Goal: Task Accomplishment & Management: Complete application form

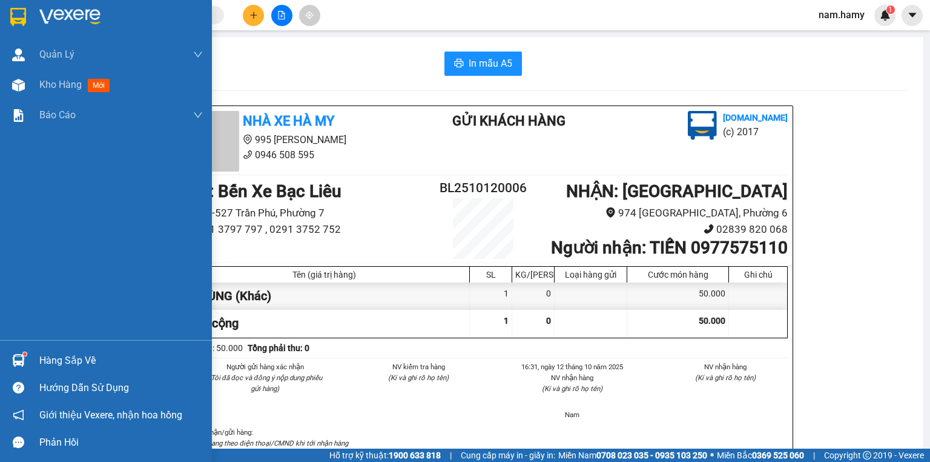
click at [24, 84] on div at bounding box center [18, 85] width 21 height 21
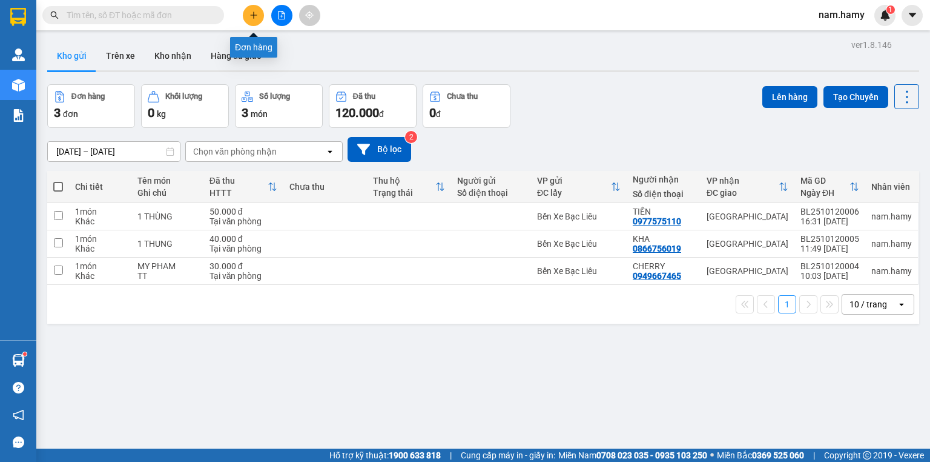
click at [258, 15] on button at bounding box center [253, 15] width 21 height 21
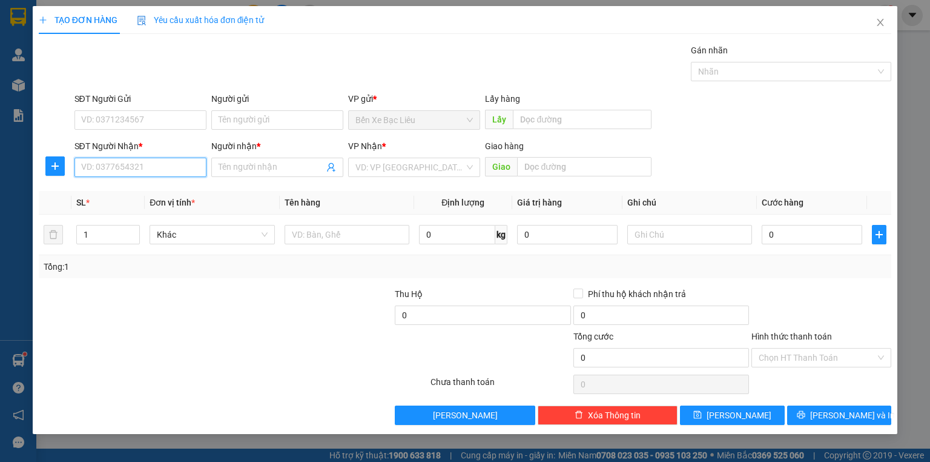
click at [157, 173] on input "SĐT Người Nhận *" at bounding box center [141, 166] width 132 height 19
click at [177, 190] on div "0903916464 - QUANG" at bounding box center [141, 190] width 118 height 13
type input "0903916464"
type input "QUANG"
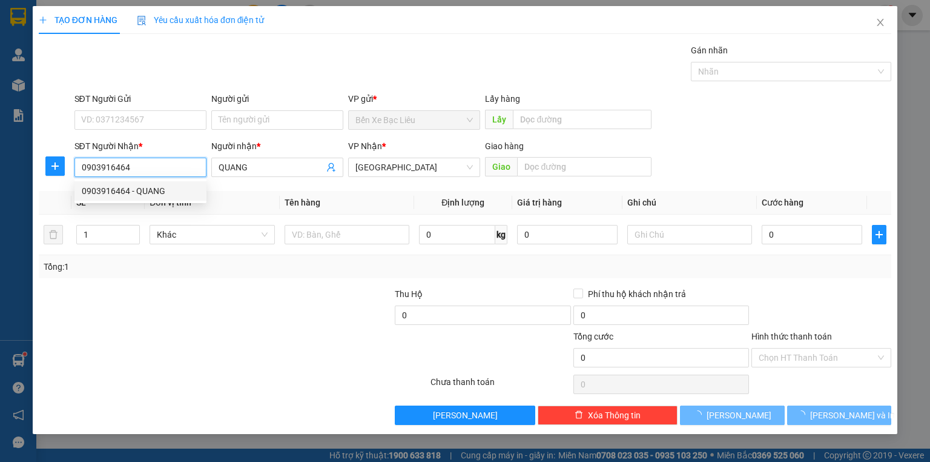
type input "40.000"
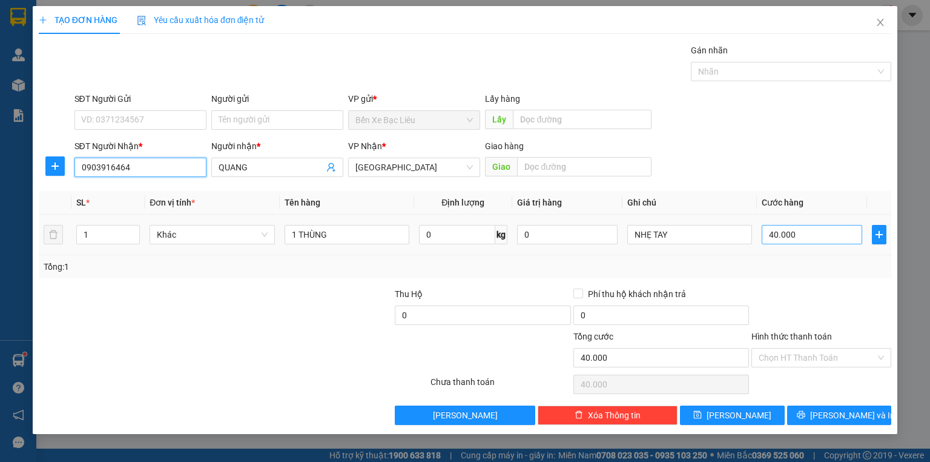
type input "0903916464"
type input "0"
click at [768, 233] on input "0" at bounding box center [812, 234] width 101 height 19
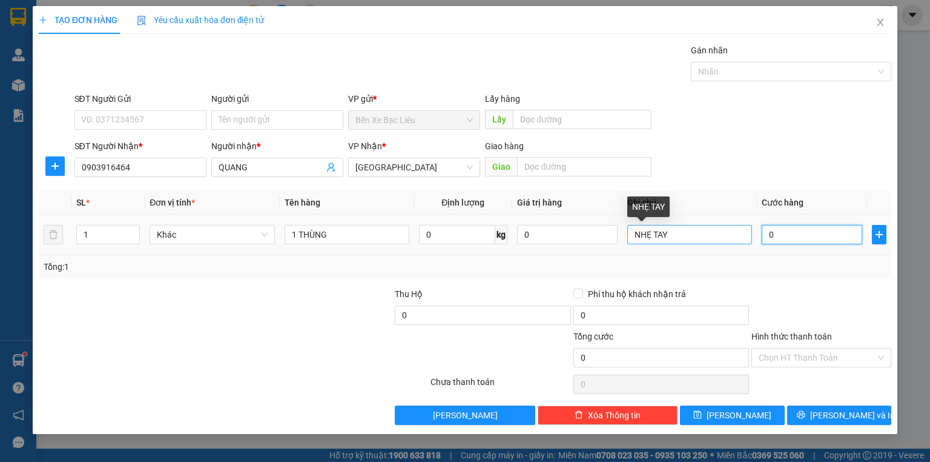
type input "0"
click at [683, 231] on input "NHẸ TAY" at bounding box center [690, 234] width 125 height 19
type input "N"
click at [767, 230] on input "0" at bounding box center [812, 234] width 101 height 19
type input "4"
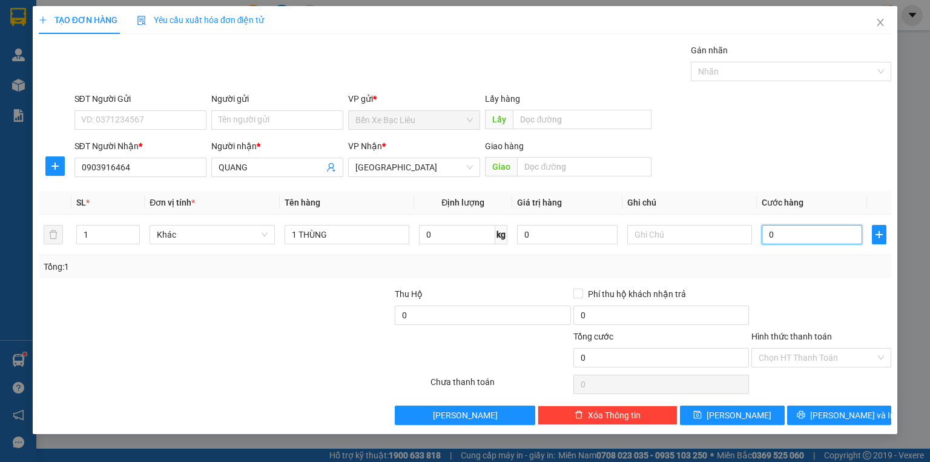
type input "4"
type input "40"
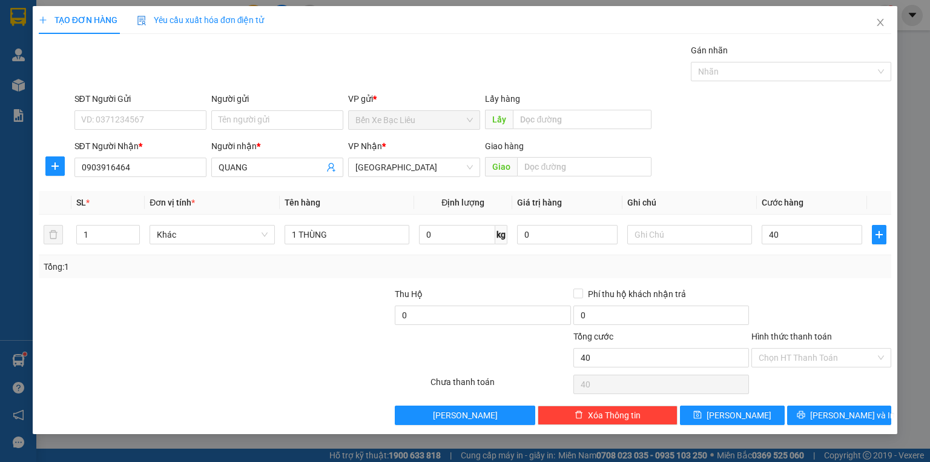
type input "40.000"
click at [250, 310] on div at bounding box center [305, 308] width 178 height 42
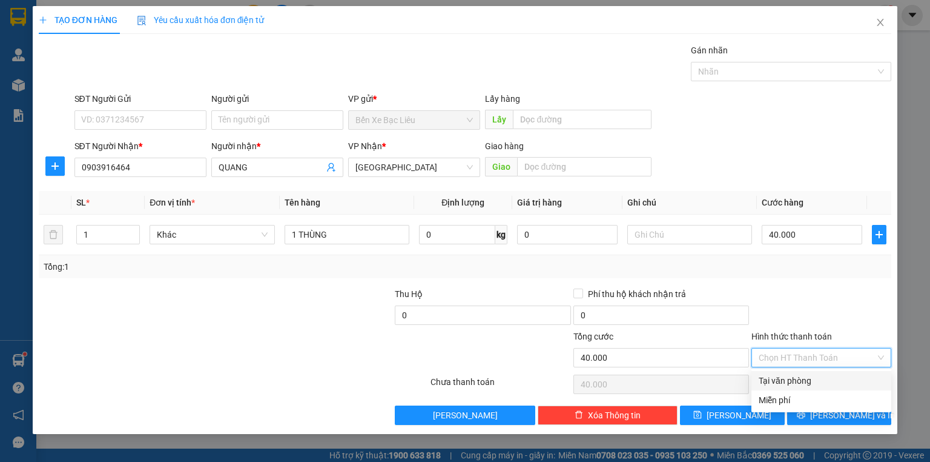
click at [807, 356] on input "Hình thức thanh toán" at bounding box center [817, 357] width 117 height 18
click at [819, 385] on div "Tại văn phòng" at bounding box center [821, 380] width 125 height 13
type input "0"
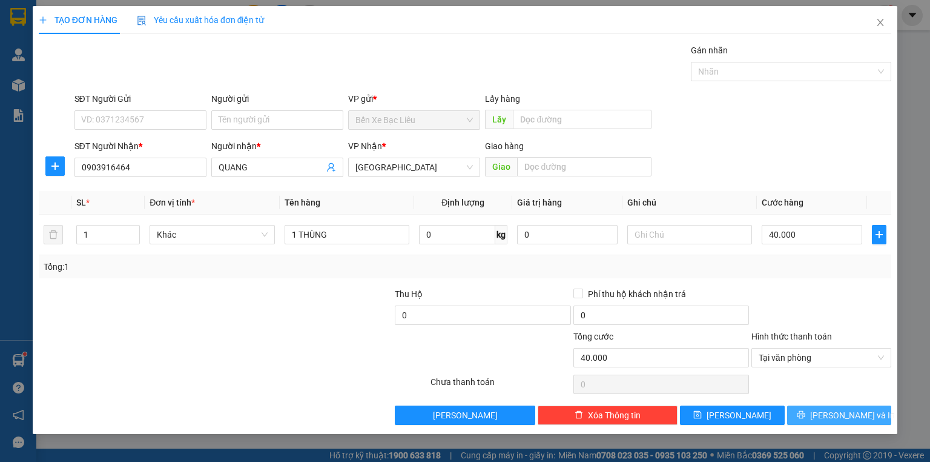
click at [864, 412] on button "[PERSON_NAME] và In" at bounding box center [839, 414] width 105 height 19
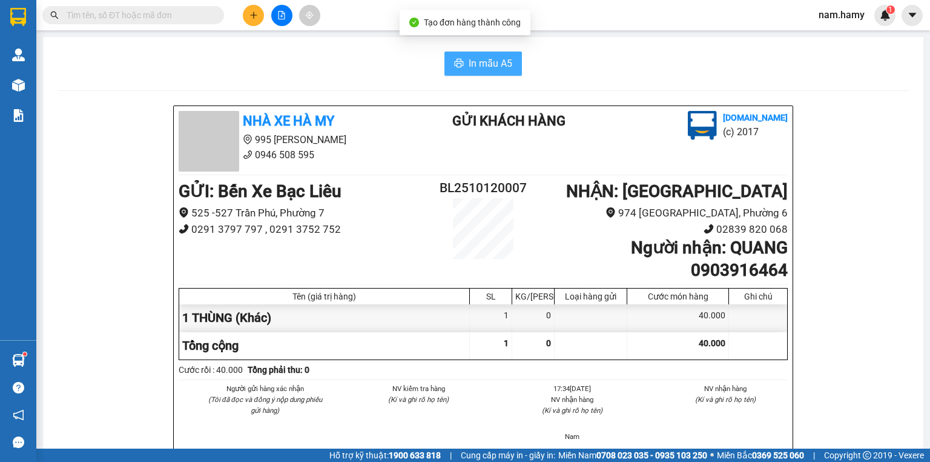
click at [508, 56] on span "In mẫu A5" at bounding box center [491, 63] width 44 height 15
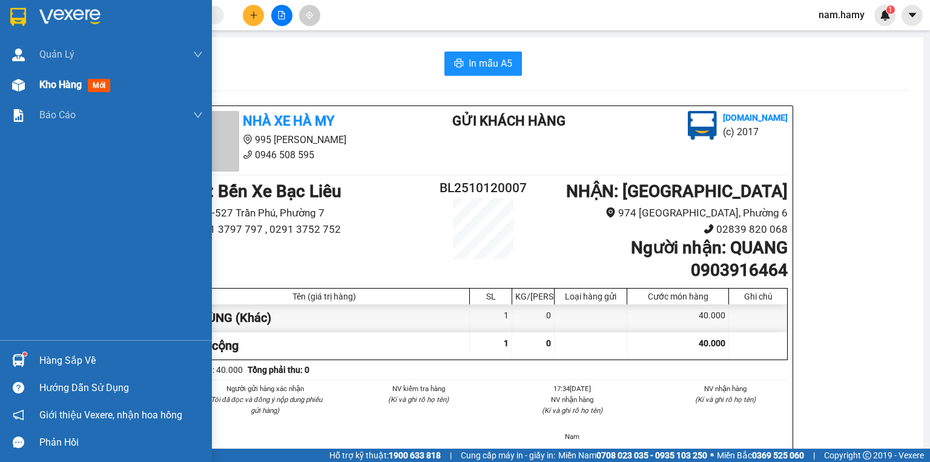
click at [34, 85] on div "Kho hàng mới" at bounding box center [106, 85] width 212 height 30
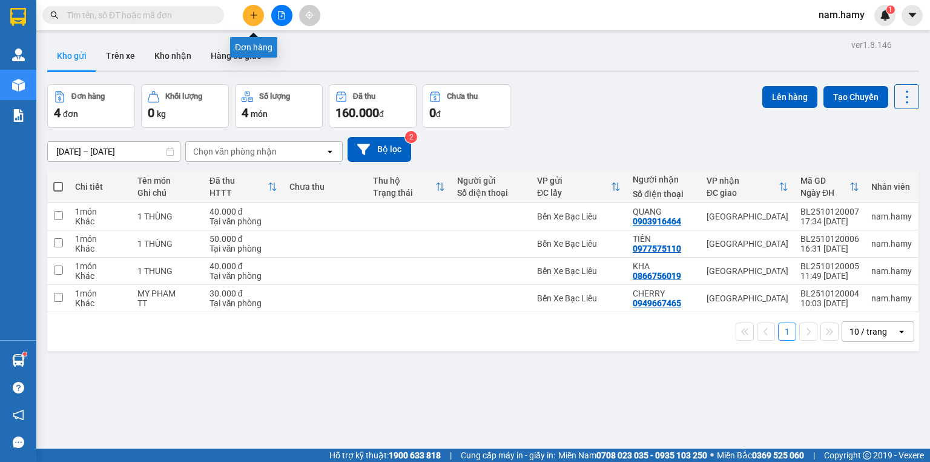
click at [256, 12] on icon "plus" at bounding box center [254, 15] width 8 height 8
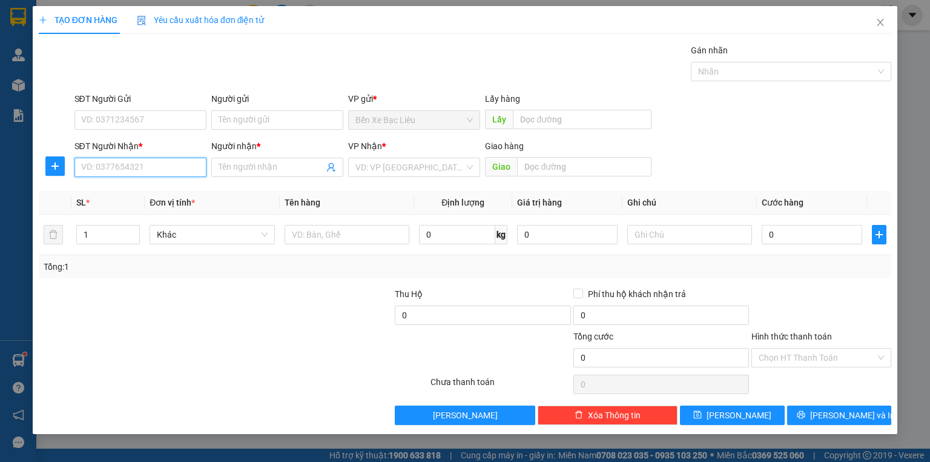
click at [185, 164] on input "SĐT Người Nhận *" at bounding box center [141, 166] width 132 height 19
click at [153, 189] on div "0977575110 - TIẾN" at bounding box center [141, 190] width 118 height 13
type input "0977575110"
type input "TIẾN"
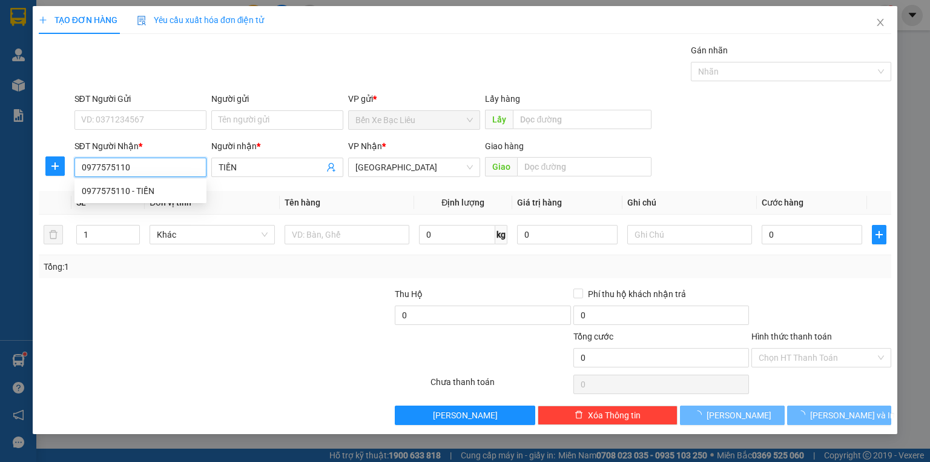
type input "50.000"
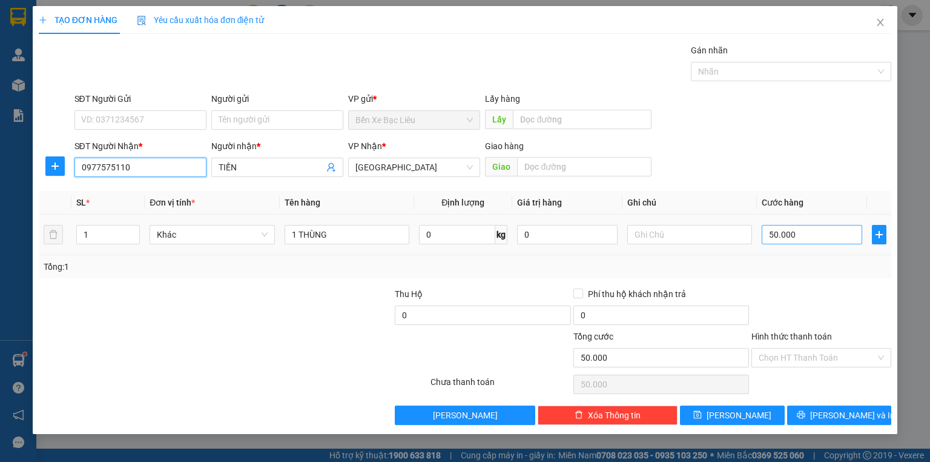
type input "0977575110"
click at [819, 233] on input "50.000" at bounding box center [812, 234] width 101 height 19
type input "0"
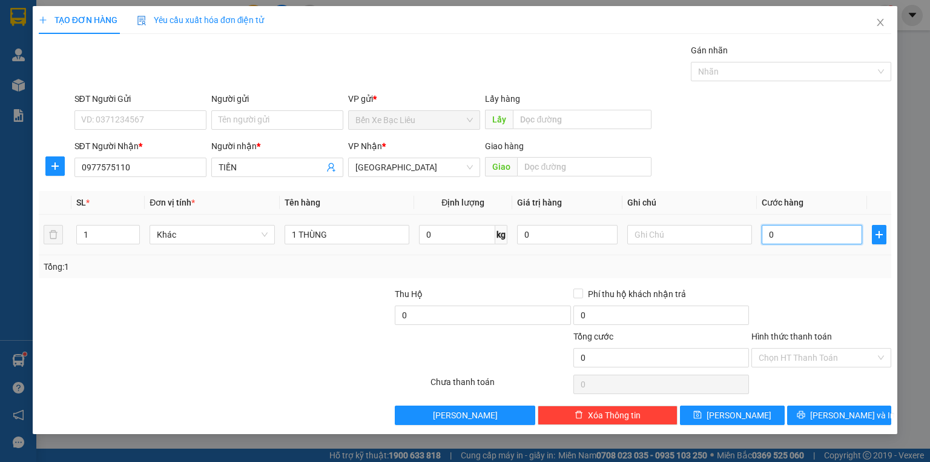
click at [766, 233] on input "0" at bounding box center [812, 234] width 101 height 19
type input "60"
type input "60.000"
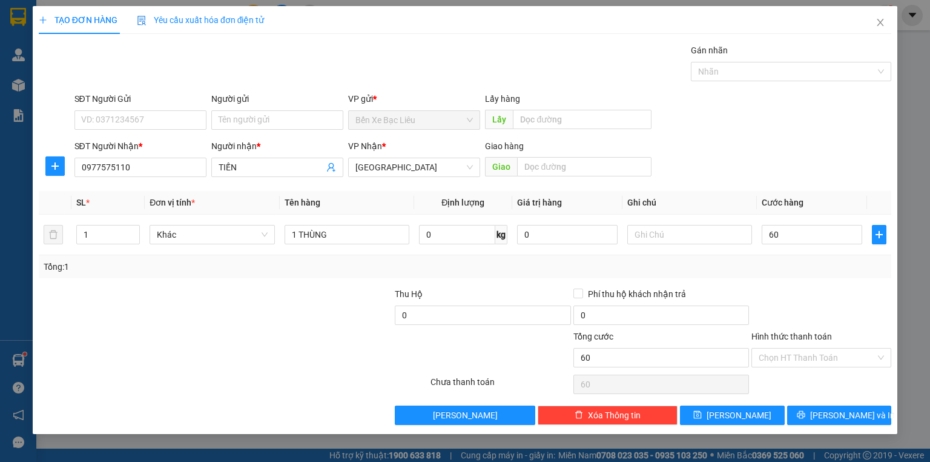
type input "60.000"
drag, startPoint x: 807, startPoint y: 256, endPoint x: 813, endPoint y: 265, distance: 10.6
click at [809, 256] on div "Tổng: 1" at bounding box center [465, 266] width 853 height 23
click at [838, 356] on input "Hình thức thanh toán" at bounding box center [817, 357] width 117 height 18
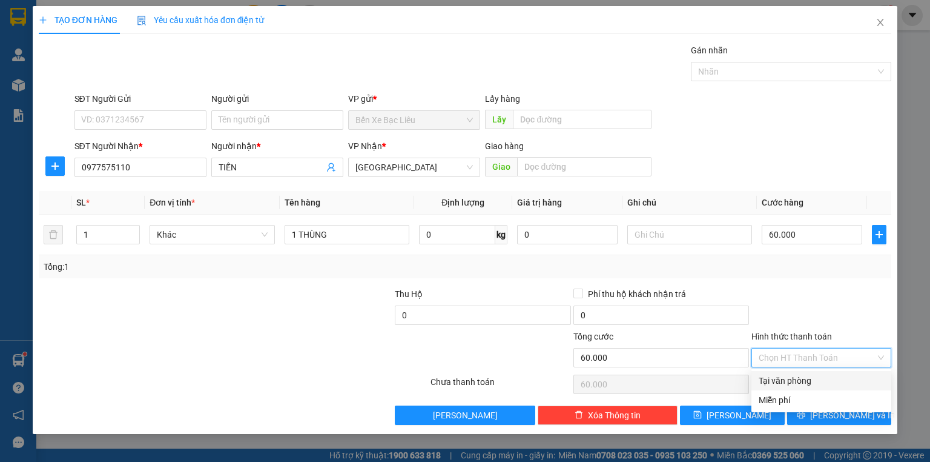
click at [849, 379] on div "Tại văn phòng" at bounding box center [821, 380] width 125 height 13
type input "0"
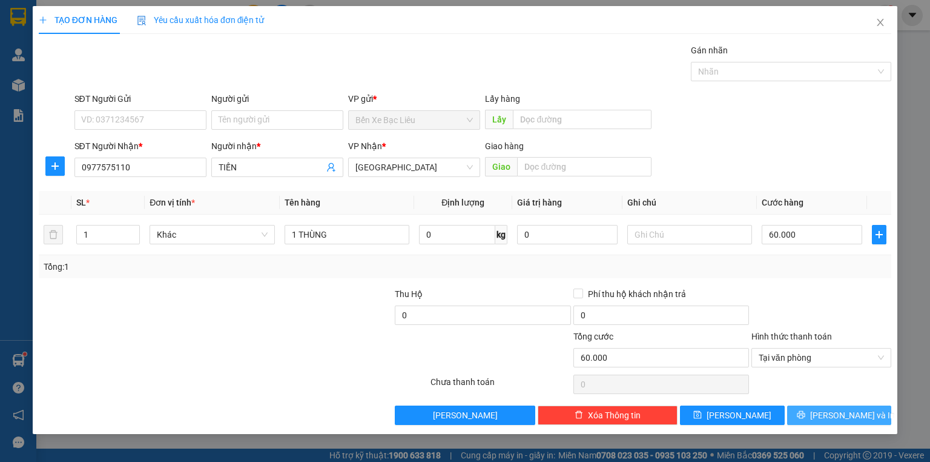
click at [848, 411] on span "[PERSON_NAME] và In" at bounding box center [852, 414] width 85 height 13
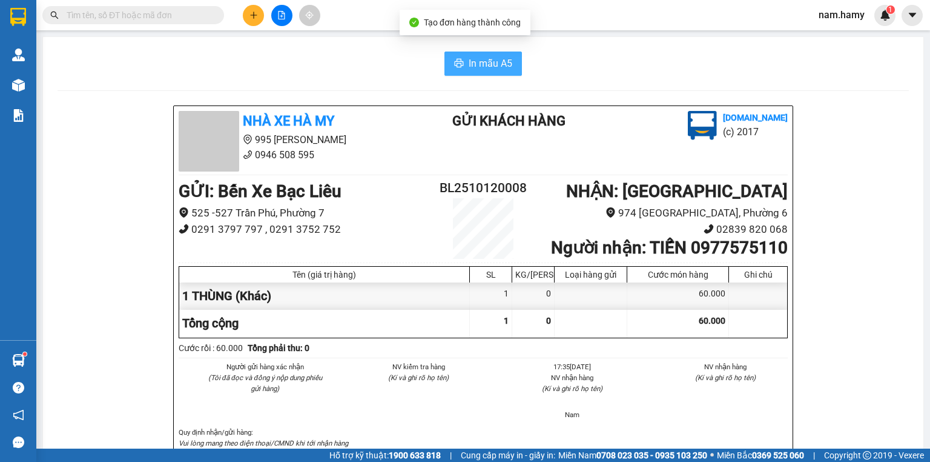
click at [449, 75] on button "In mẫu A5" at bounding box center [484, 63] width 78 height 24
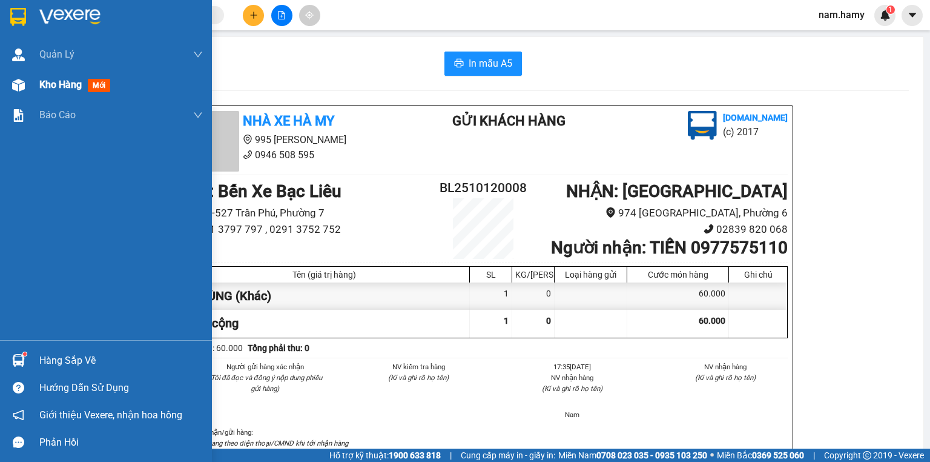
drag, startPoint x: 24, startPoint y: 84, endPoint x: 51, endPoint y: 82, distance: 26.7
click at [24, 84] on div at bounding box center [18, 85] width 21 height 21
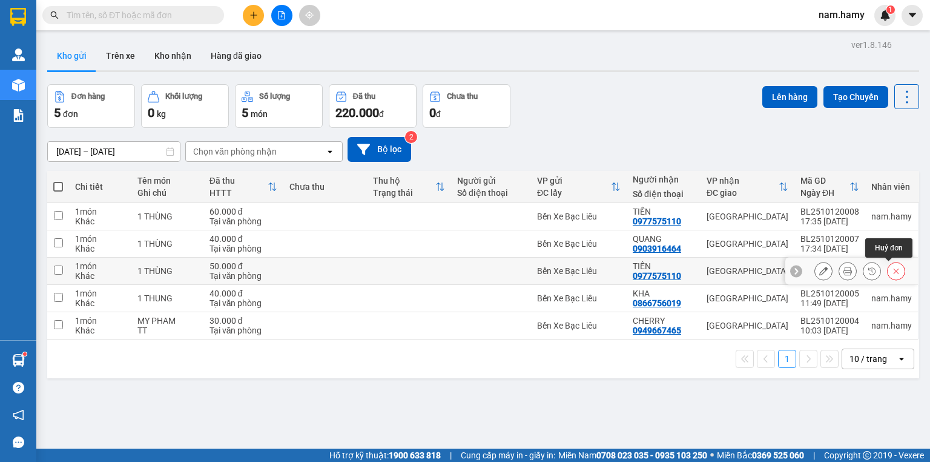
click at [893, 269] on button at bounding box center [896, 270] width 17 height 21
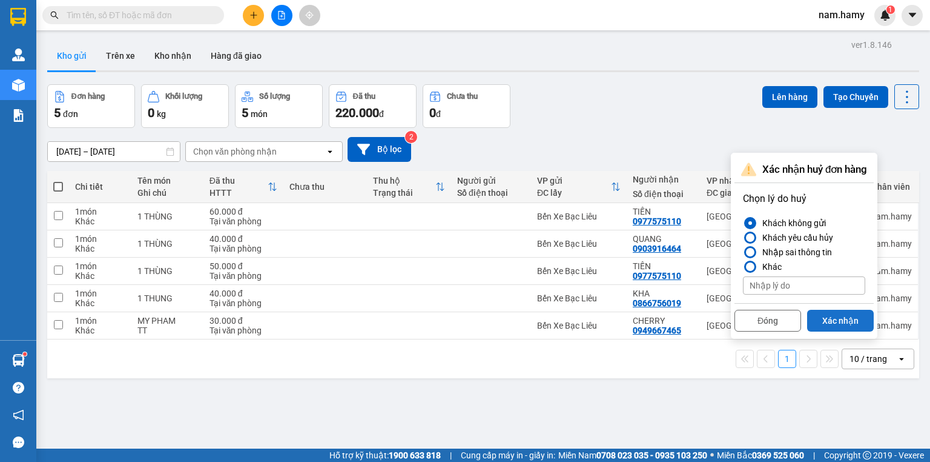
click at [847, 320] on button "Xác nhận" at bounding box center [840, 321] width 67 height 22
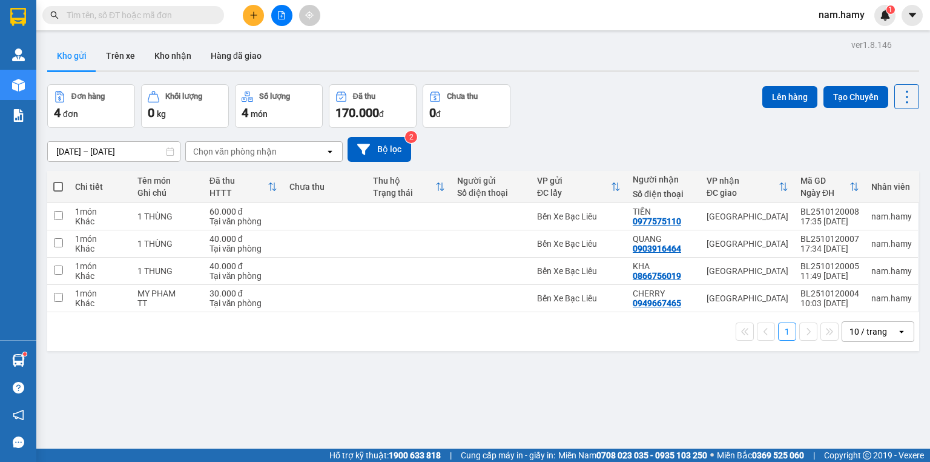
click at [277, 16] on icon "file-add" at bounding box center [281, 15] width 8 height 8
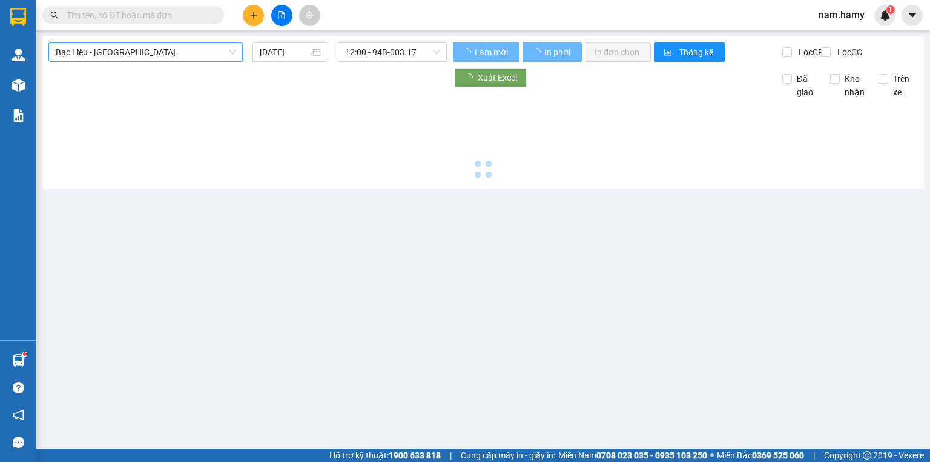
click at [214, 49] on span "Bạc Liêu - [GEOGRAPHIC_DATA]" at bounding box center [146, 52] width 180 height 18
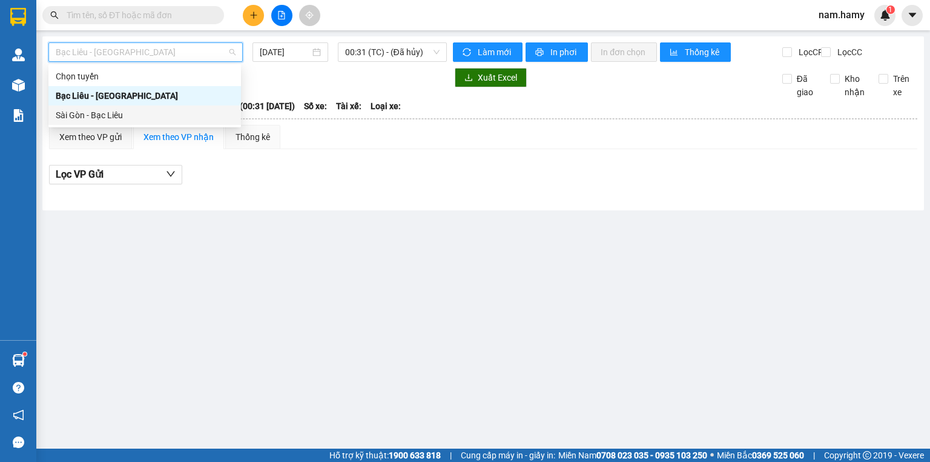
click at [172, 113] on div "Sài Gòn - Bạc Liêu" at bounding box center [145, 114] width 178 height 13
type input "[DATE]"
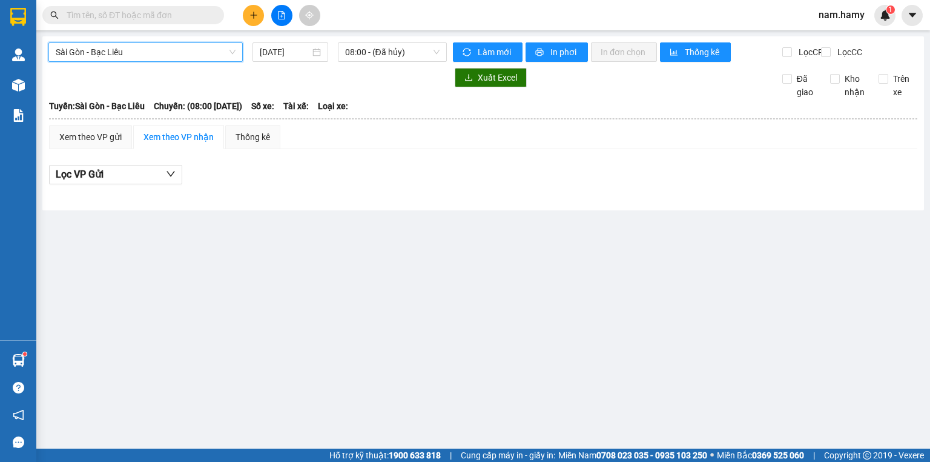
click at [382, 62] on div "Sài Gòn - Bạc Liêu [GEOGRAPHIC_DATA] - Bạc Liêu [DATE] 08:00 - (Đã hủy)" at bounding box center [247, 51] width 399 height 19
click at [389, 57] on span "08:00 - (Đã hủy)" at bounding box center [392, 52] width 95 height 18
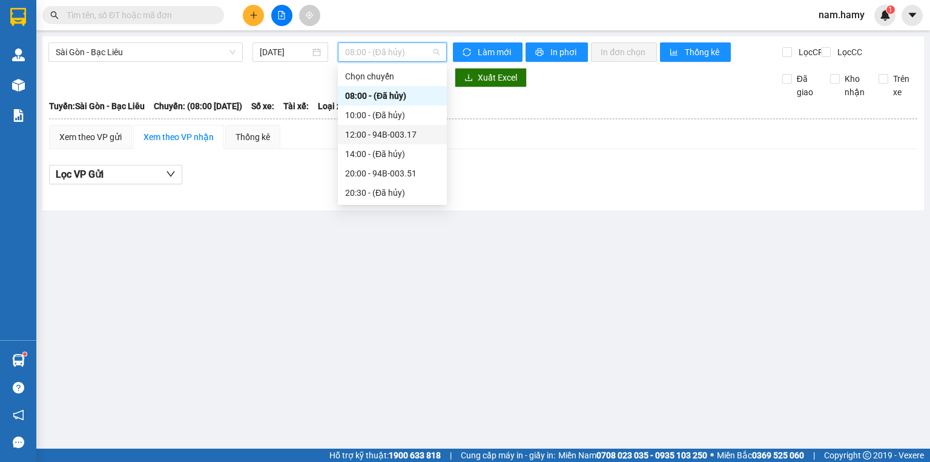
click at [400, 128] on div "12:00 - 94B-003.17" at bounding box center [392, 134] width 94 height 13
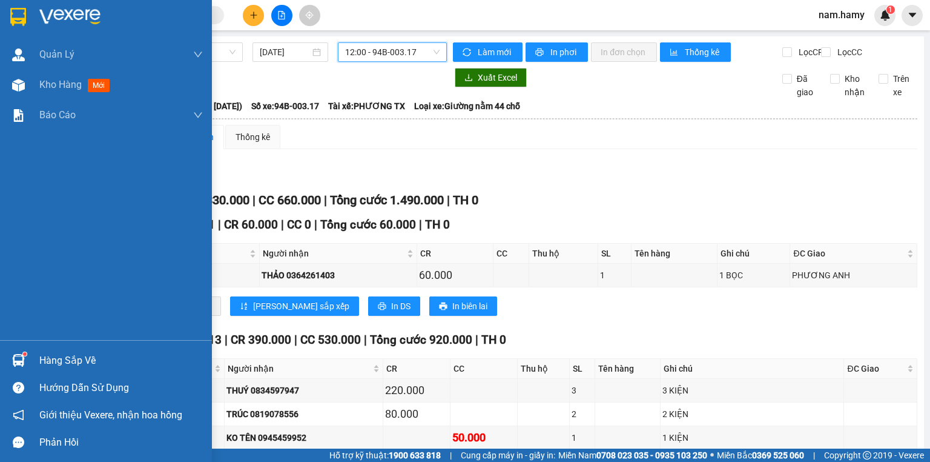
scroll to position [145, 0]
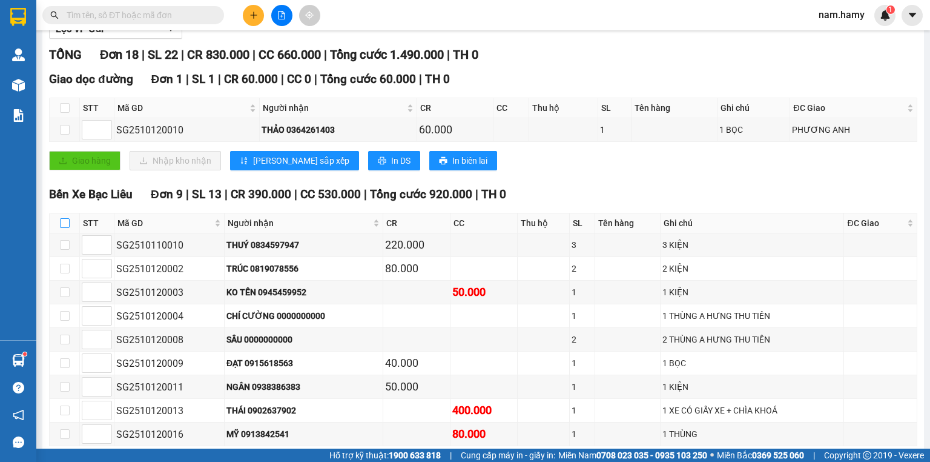
click at [66, 228] on input "checkbox" at bounding box center [65, 223] width 10 height 10
checkbox input "true"
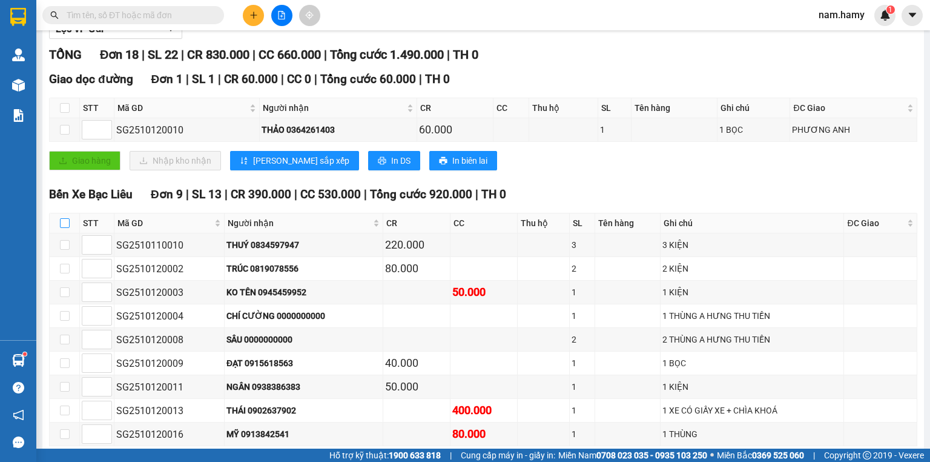
checkbox input "true"
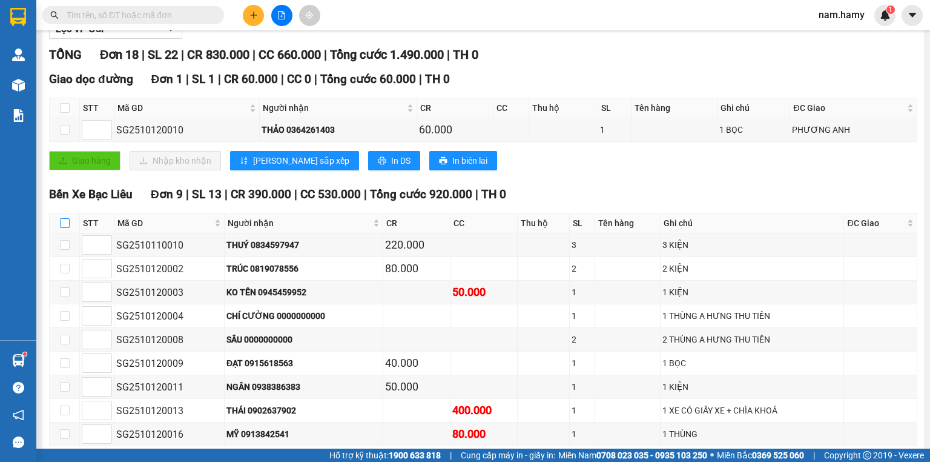
checkbox input "true"
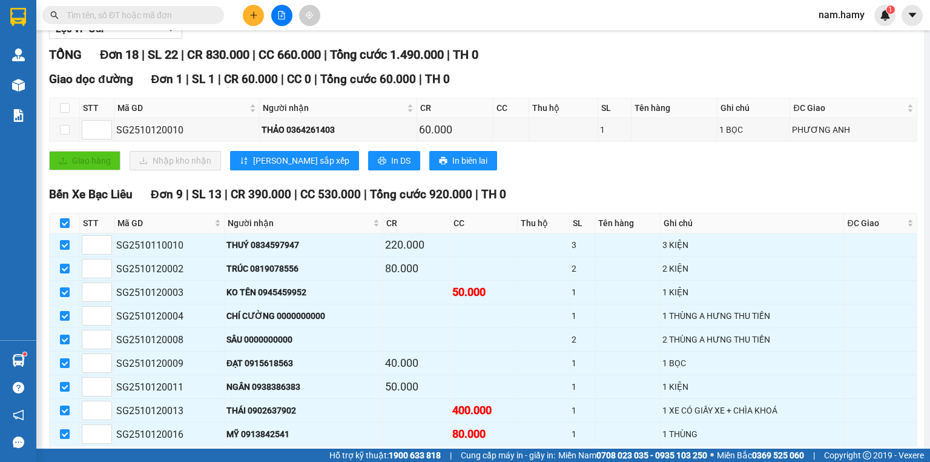
scroll to position [0, 0]
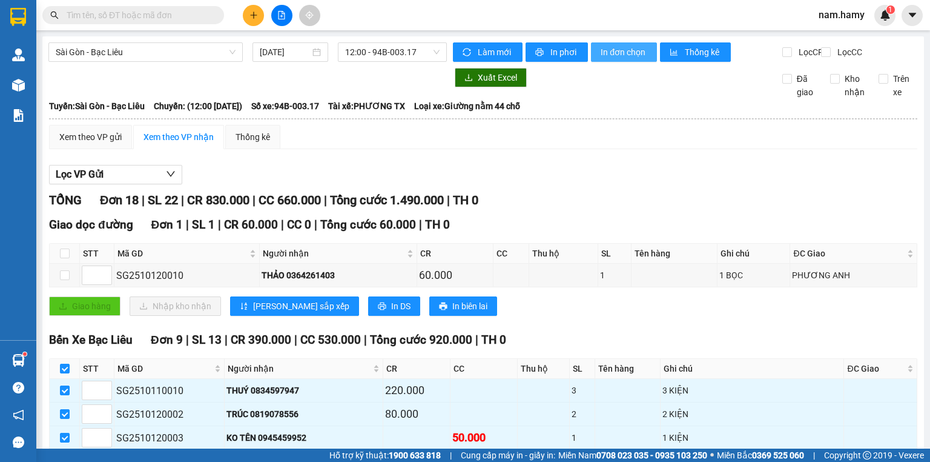
click at [609, 51] on span "In đơn chọn" at bounding box center [624, 51] width 47 height 13
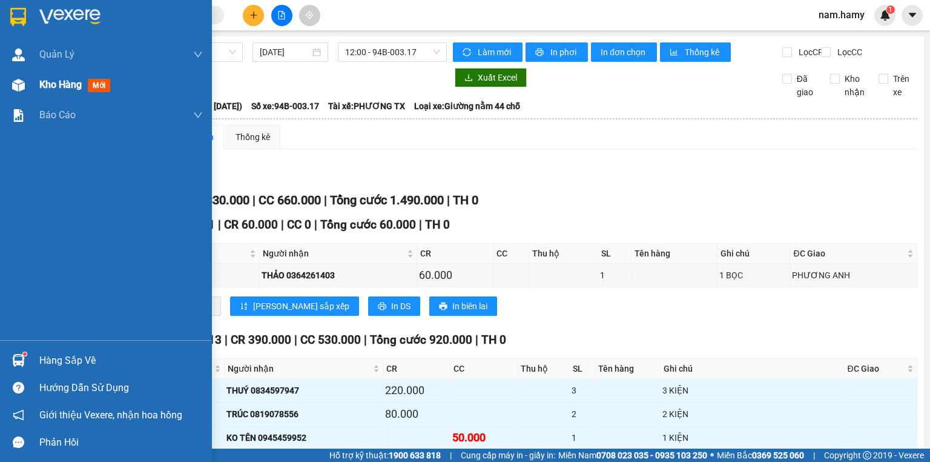
click at [65, 88] on span "Kho hàng" at bounding box center [60, 85] width 42 height 12
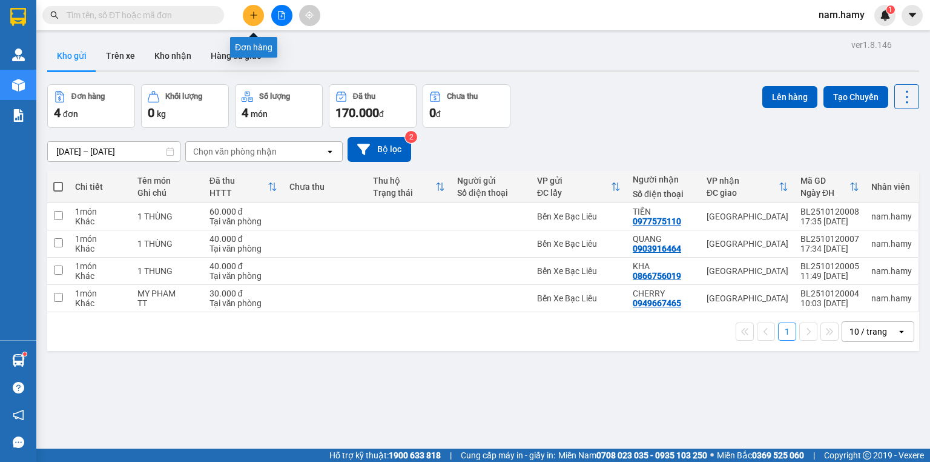
click at [249, 8] on button at bounding box center [253, 15] width 21 height 21
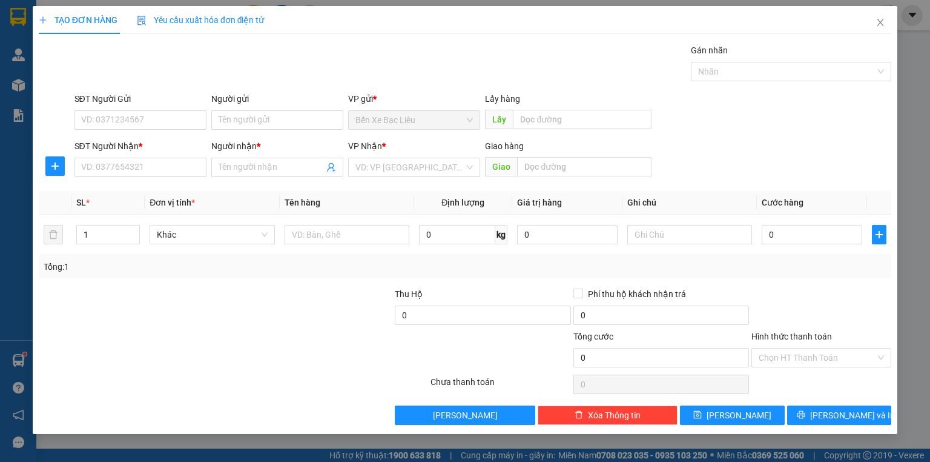
drag, startPoint x: 383, startPoint y: 197, endPoint x: 393, endPoint y: 196, distance: 10.3
click at [389, 197] on th "Tên hàng" at bounding box center [347, 203] width 134 height 24
click at [240, 172] on input "Người nhận *" at bounding box center [271, 167] width 105 height 13
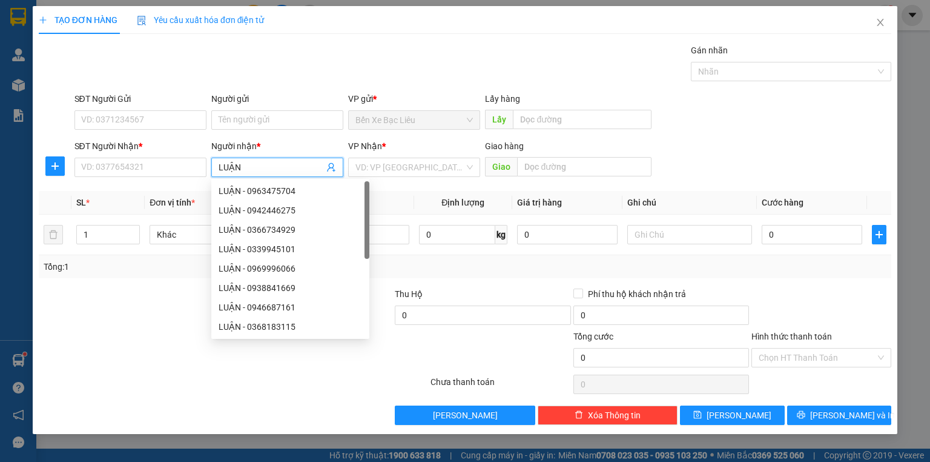
type input "LUẬN V"
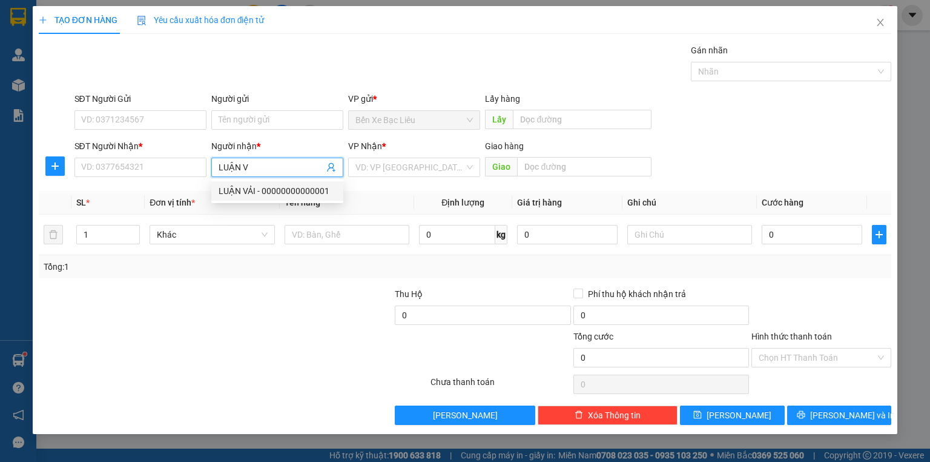
click at [233, 188] on div "LUẬN VẢI - 00000000000001" at bounding box center [278, 190] width 118 height 13
type input "00000000000001"
type input "LUẬN VẢI"
click at [385, 170] on input "search" at bounding box center [410, 167] width 109 height 18
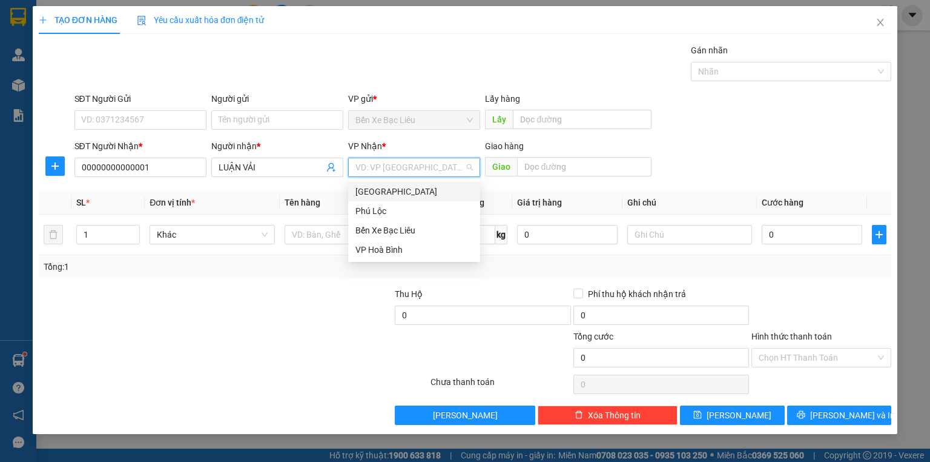
drag, startPoint x: 384, startPoint y: 187, endPoint x: 371, endPoint y: 200, distance: 18.4
click at [384, 188] on div "[GEOGRAPHIC_DATA]" at bounding box center [415, 191] width 118 height 13
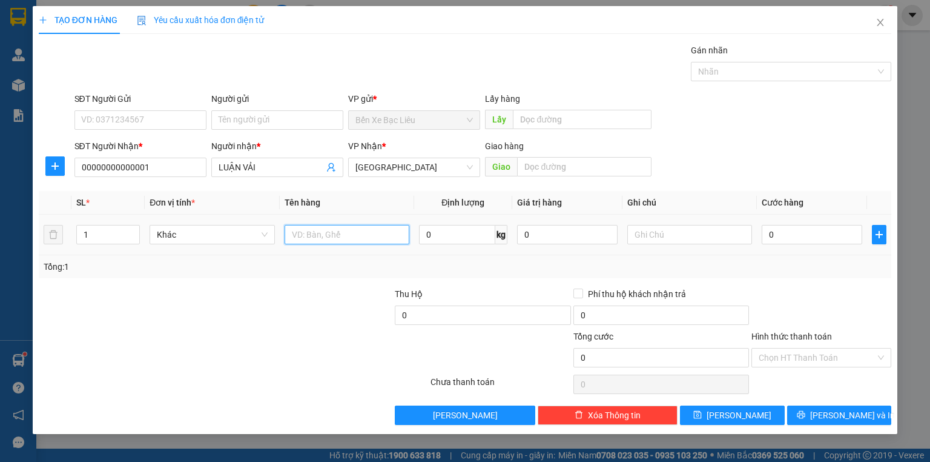
click at [339, 229] on input "text" at bounding box center [347, 234] width 125 height 19
type input "1 BAO"
type input "1"
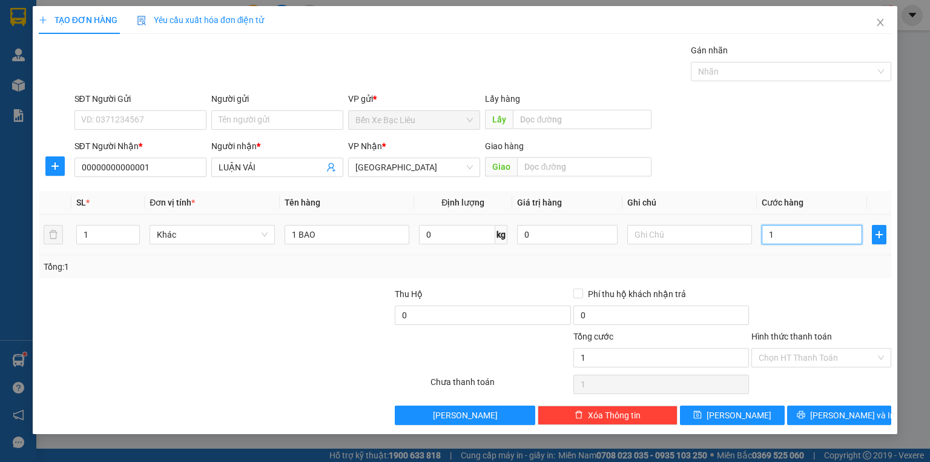
type input "10"
type input "100"
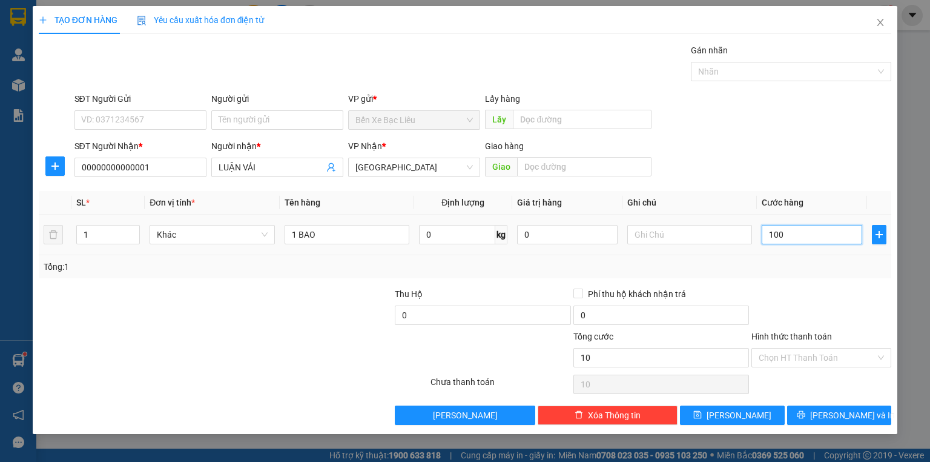
type input "100"
type input "100.000"
click at [283, 305] on div at bounding box center [305, 308] width 178 height 42
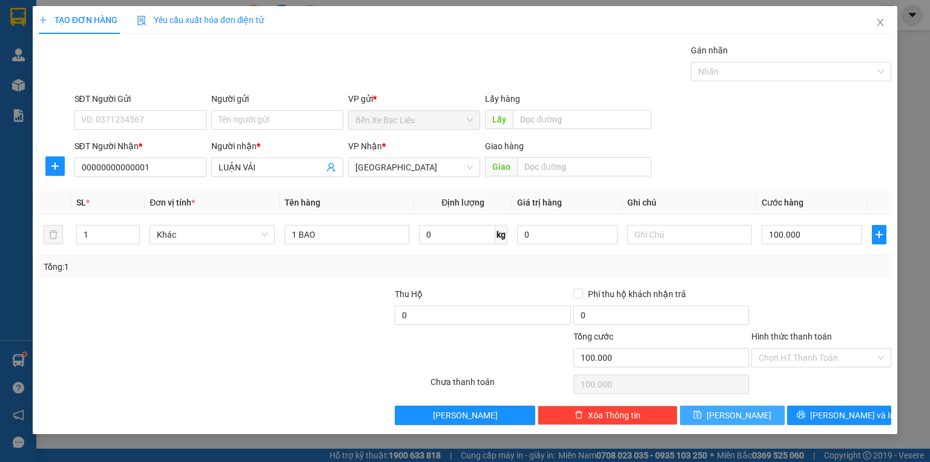
click at [702, 412] on icon "save" at bounding box center [698, 414] width 8 height 8
type input "0"
click at [883, 25] on icon "close" at bounding box center [881, 22] width 7 height 7
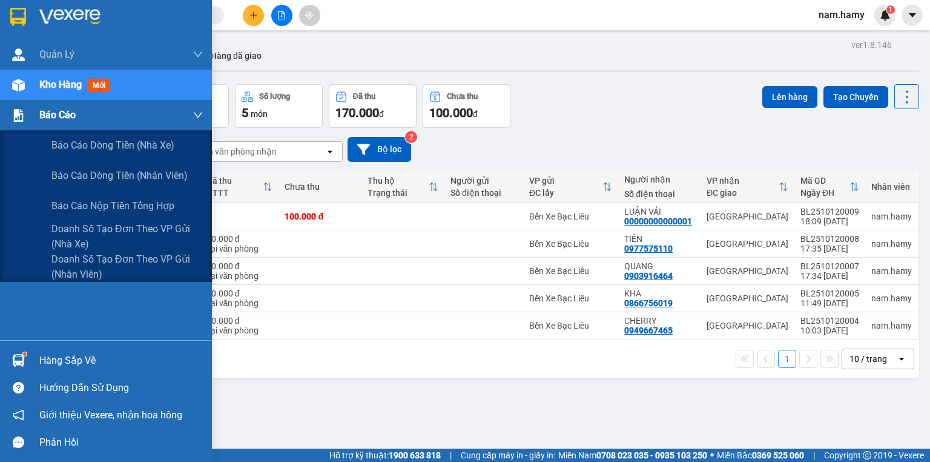
click at [79, 111] on div "Báo cáo" at bounding box center [121, 115] width 164 height 30
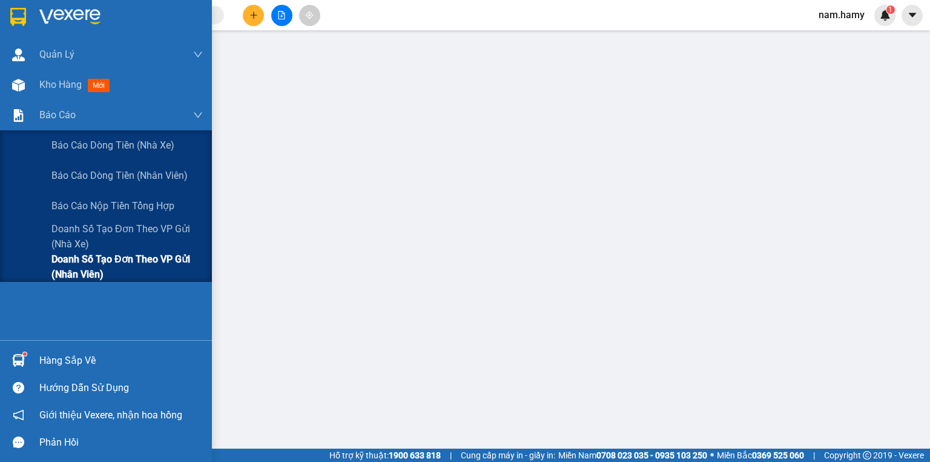
drag, startPoint x: 64, startPoint y: 262, endPoint x: 71, endPoint y: 260, distance: 8.1
click at [65, 262] on span "Doanh số tạo đơn theo VP gửi (nhân viên)" at bounding box center [126, 266] width 151 height 30
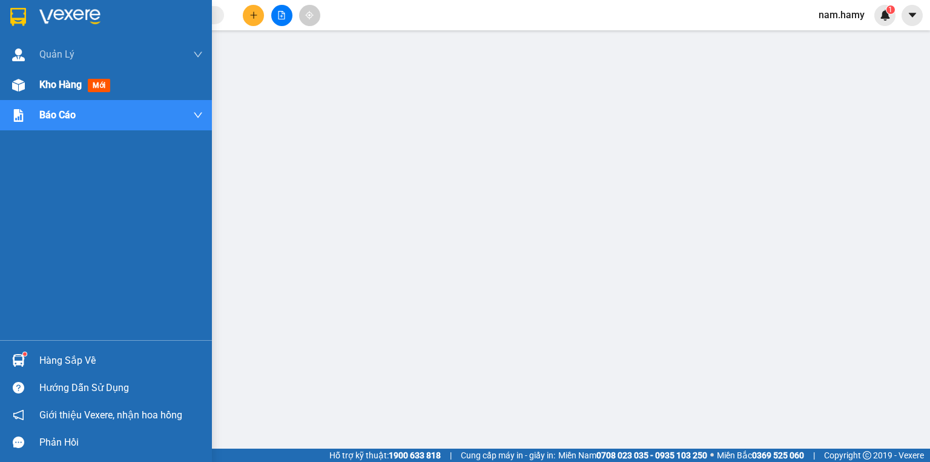
click at [26, 82] on div at bounding box center [18, 85] width 21 height 21
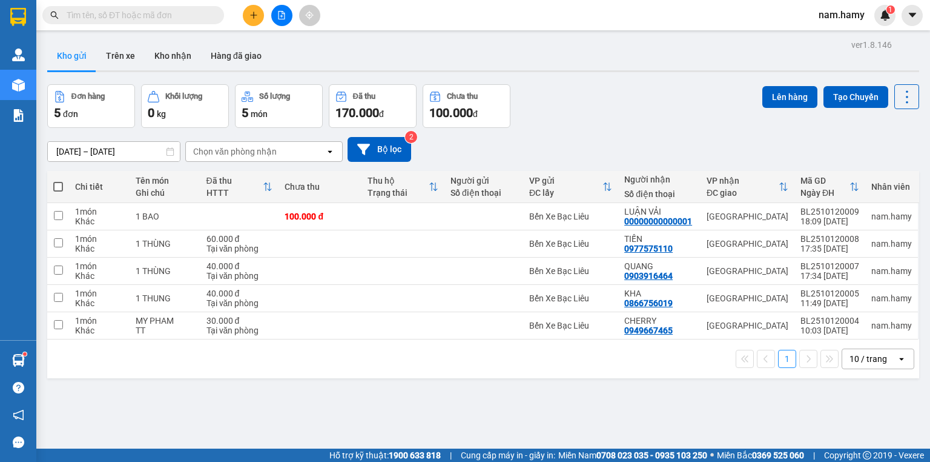
drag, startPoint x: 829, startPoint y: 356, endPoint x: 426, endPoint y: 422, distance: 408.2
click at [426, 422] on div "ver 1.8.146 Kho gửi Trên xe Kho nhận Hàng đã giao Đơn hàng 5 đơn Khối lượng 0 k…" at bounding box center [483, 267] width 882 height 462
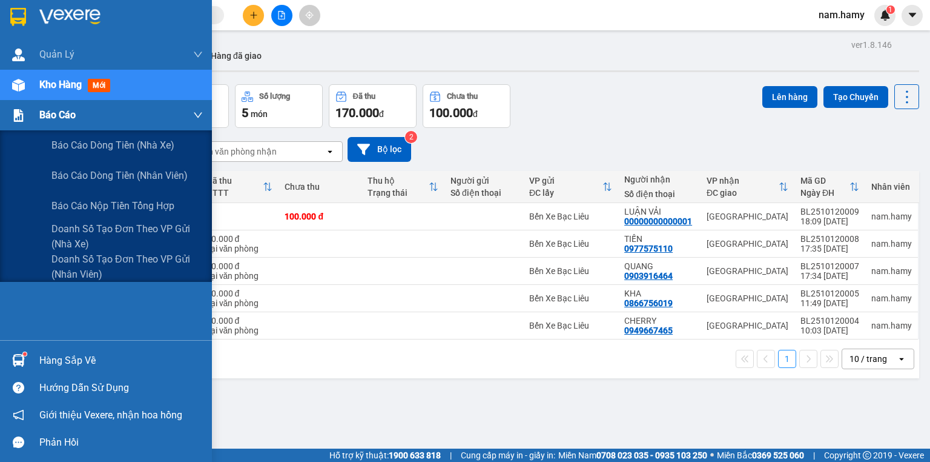
click at [6, 105] on div "Báo cáo" at bounding box center [106, 115] width 212 height 30
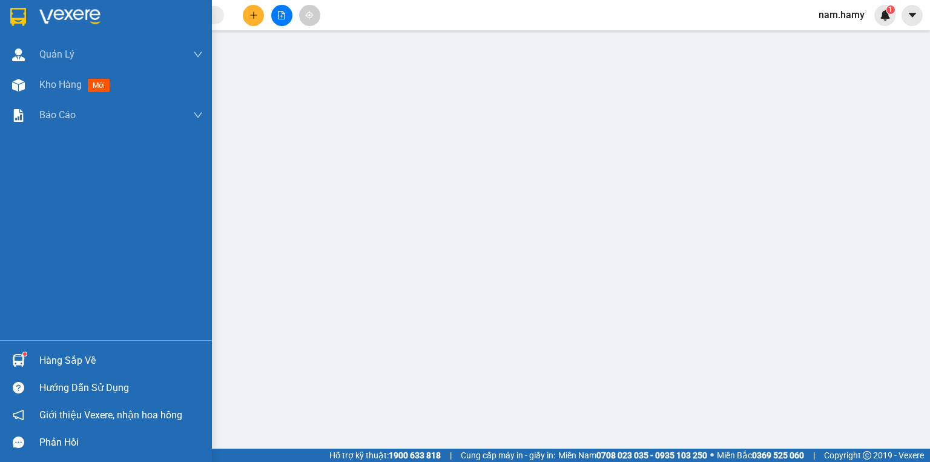
click at [45, 276] on div "Quản [PERSON_NAME] lý khách hàng mới Kho hàng mới Báo cáo Báo cáo dòng tiền (nh…" at bounding box center [106, 189] width 212 height 300
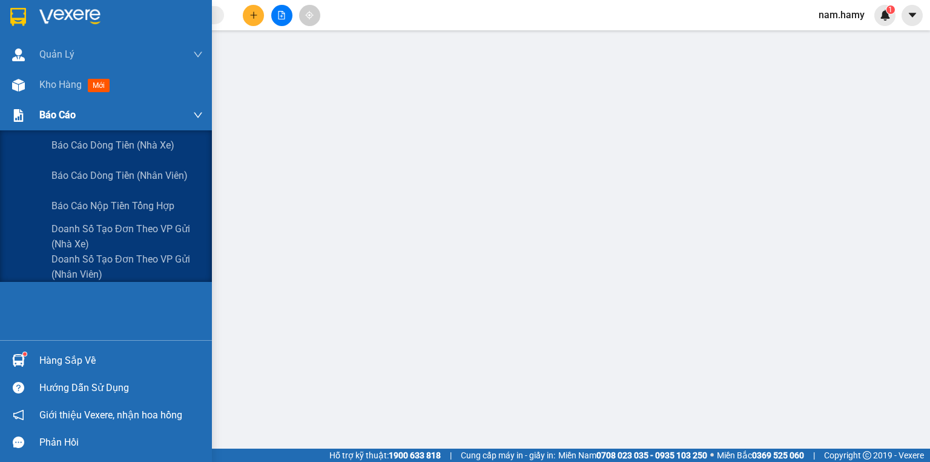
click at [66, 114] on span "Báo cáo" at bounding box center [57, 114] width 36 height 15
click at [46, 265] on div "Doanh số tạo đơn theo VP gửi (nhân viên)" at bounding box center [106, 266] width 212 height 30
